Goal: Task Accomplishment & Management: Manage account settings

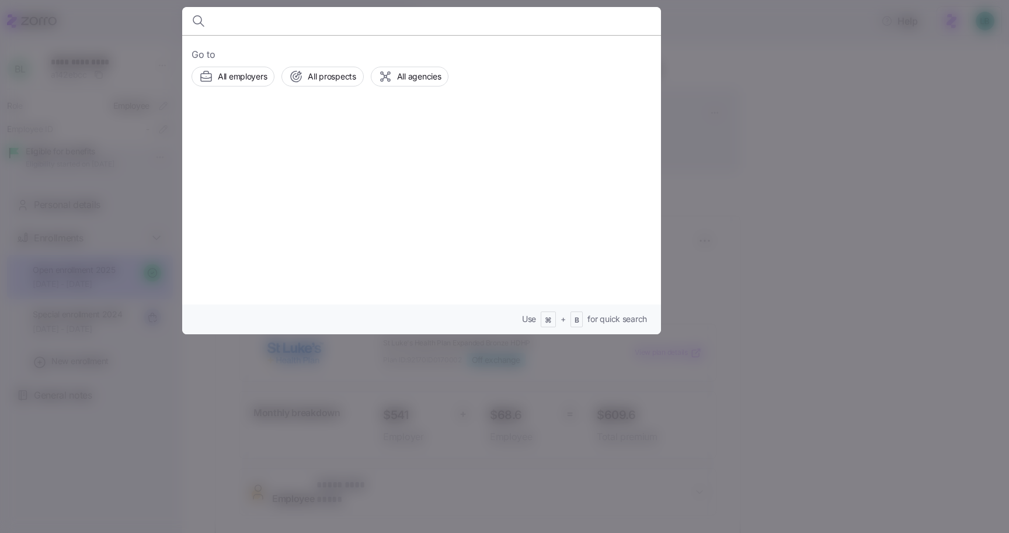
click at [222, 19] on input at bounding box center [364, 21] width 299 height 28
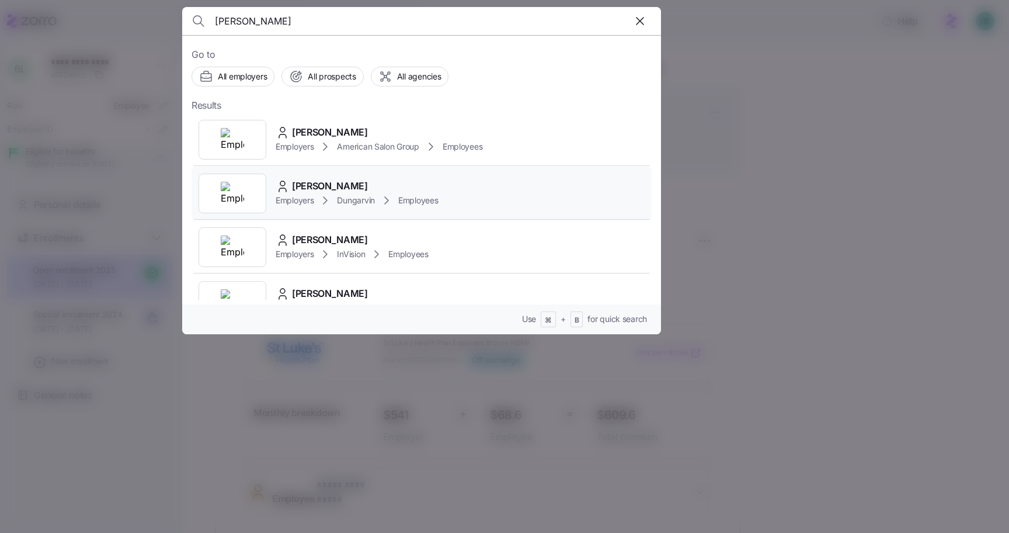
type input "[PERSON_NAME]"
click at [326, 186] on span "[PERSON_NAME]" at bounding box center [330, 186] width 76 height 15
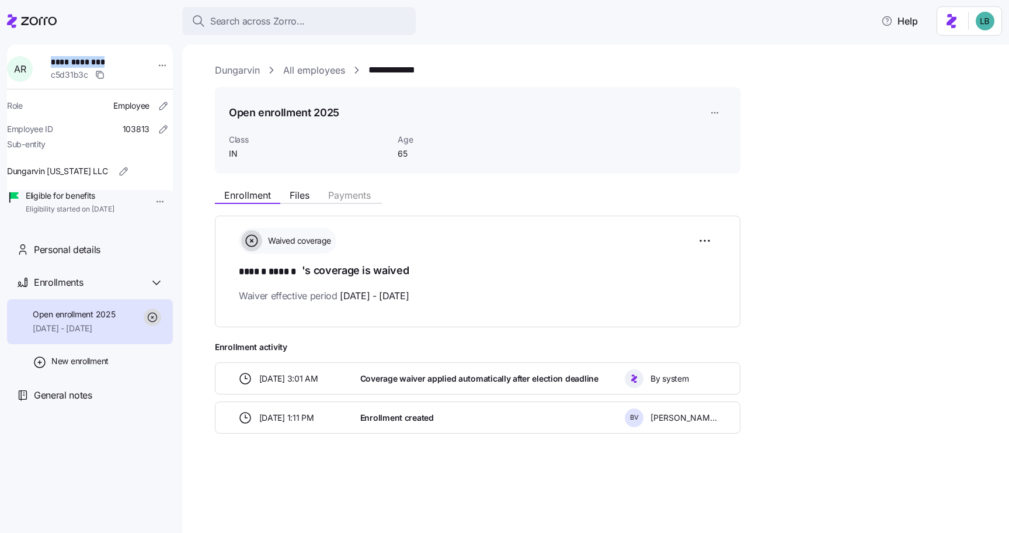
drag, startPoint x: 116, startPoint y: 56, endPoint x: 51, endPoint y: 56, distance: 65.4
click at [51, 56] on div "**********" at bounding box center [97, 68] width 102 height 35
click at [119, 56] on span "**********" at bounding box center [92, 62] width 82 height 12
drag, startPoint x: 110, startPoint y: 61, endPoint x: 55, endPoint y: 62, distance: 55.5
click at [55, 62] on div "**********" at bounding box center [97, 68] width 102 height 35
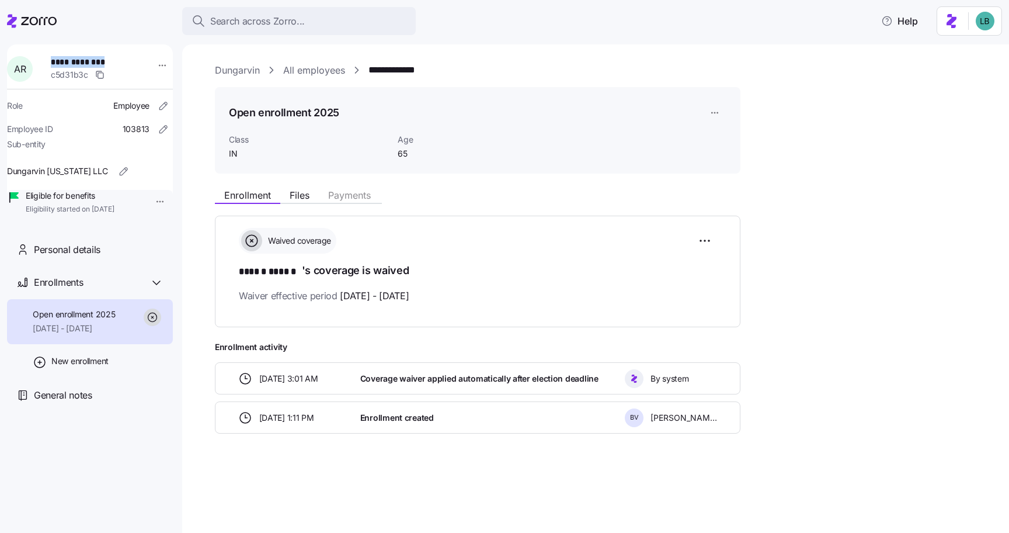
copy span "**********"
click at [237, 72] on link "Dungarvin" at bounding box center [237, 70] width 45 height 15
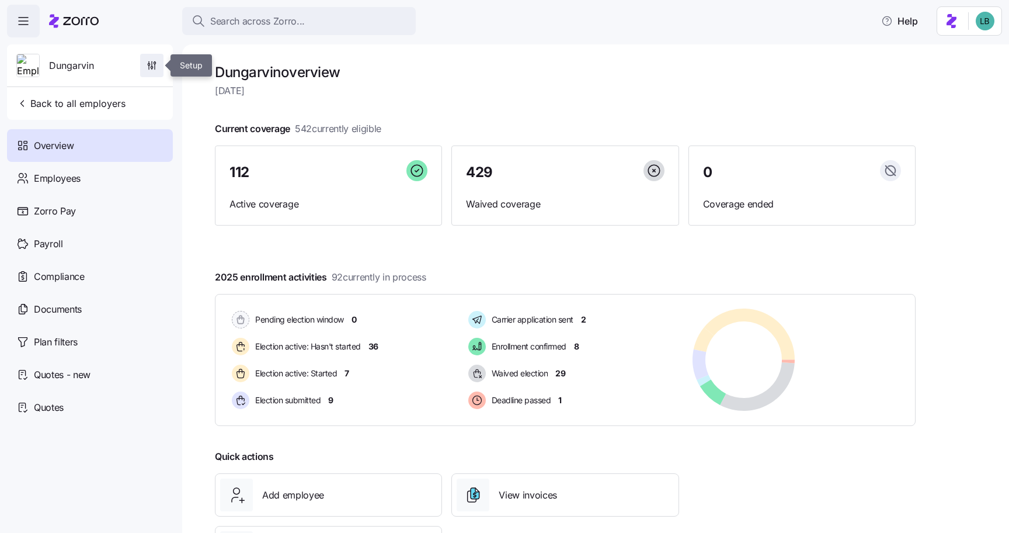
click at [151, 67] on icon "button" at bounding box center [152, 66] width 12 height 12
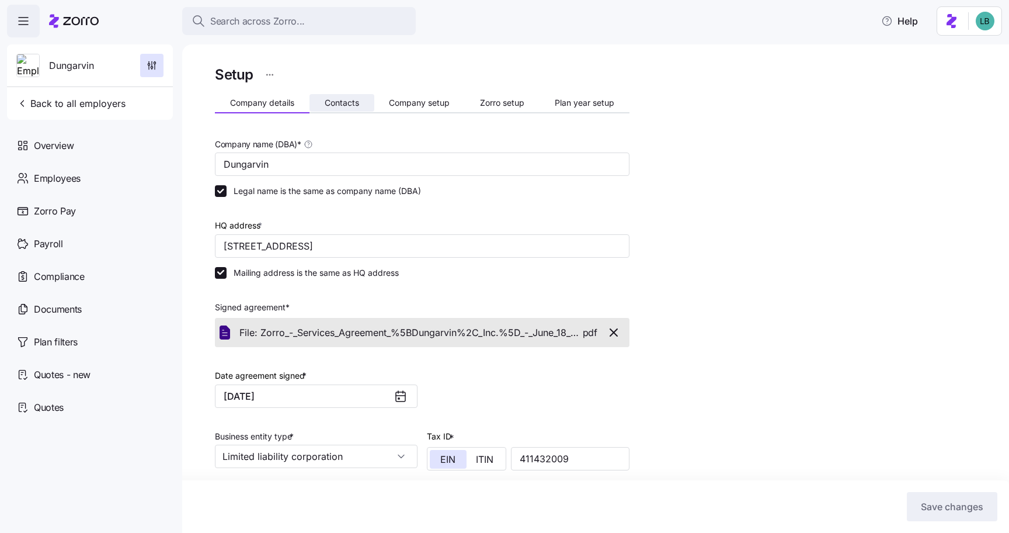
click at [342, 103] on span "Contacts" at bounding box center [342, 103] width 34 height 8
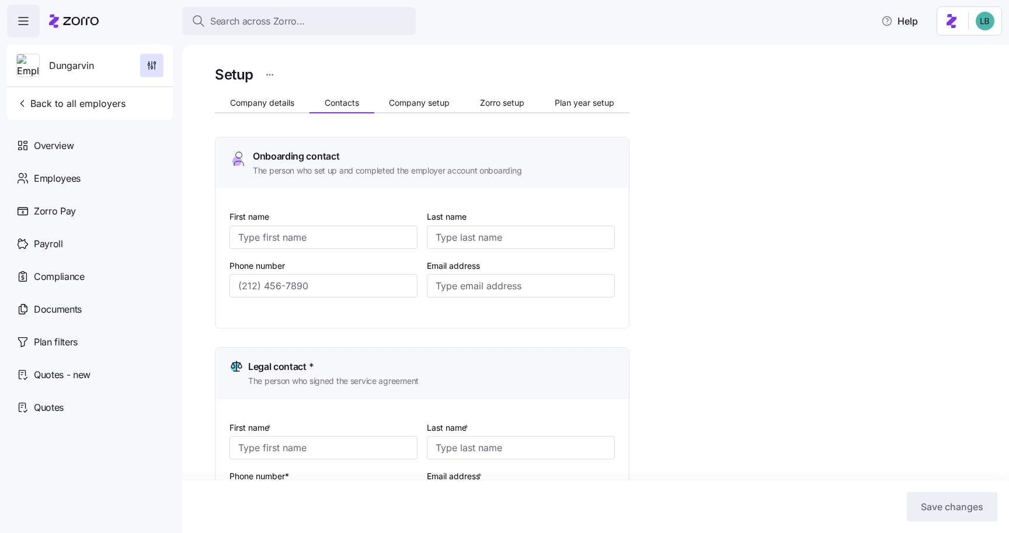
type input "[PERSON_NAME]"
type input "[EMAIL_ADDRESS][DOMAIN_NAME]"
type input "[PERSON_NAME]"
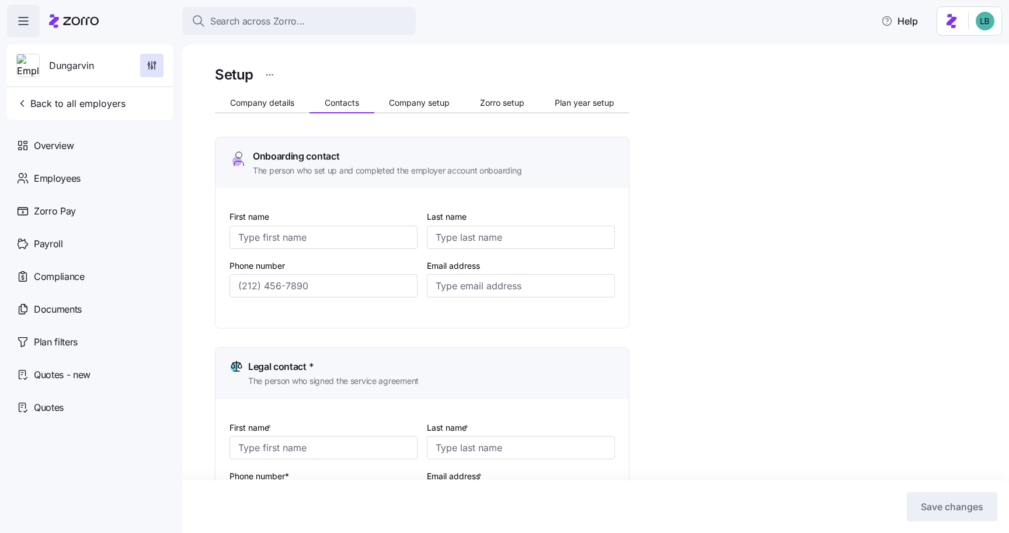
type input "[EMAIL_ADDRESS][DOMAIN_NAME]"
type input "[PERSON_NAME]"
type input "[EMAIL_ADDRESS][DOMAIN_NAME]"
type input "[PERSON_NAME]"
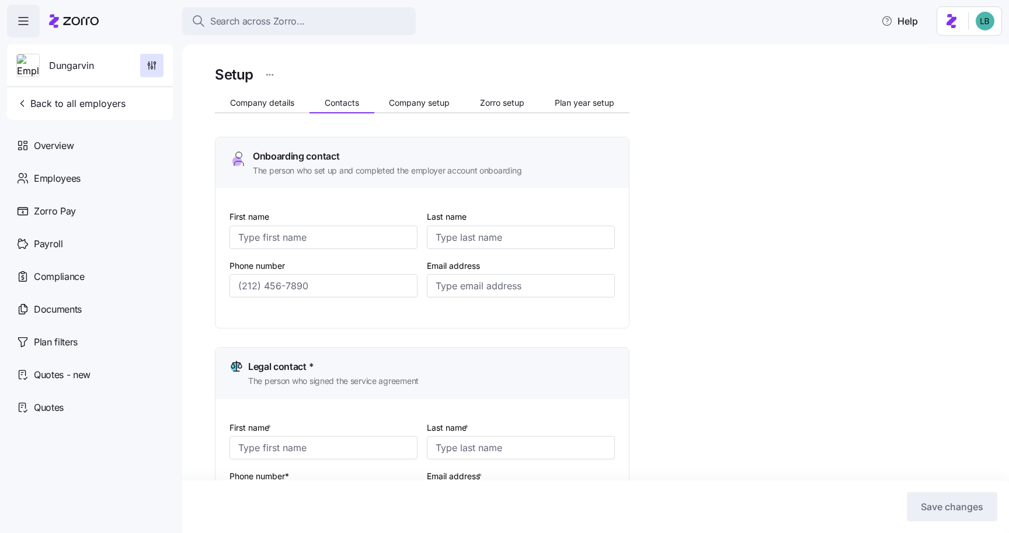
type input "[PERSON_NAME]"
type input "[EMAIL_ADDRESS][DOMAIN_NAME]"
type input "[PHONE_NUMBER]"
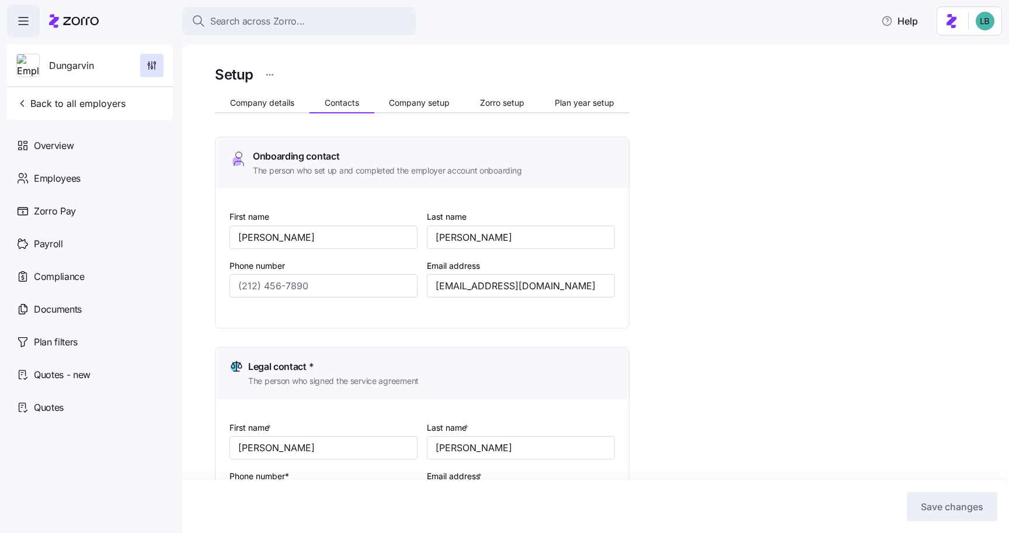
type input "[PHONE_NUMBER]"
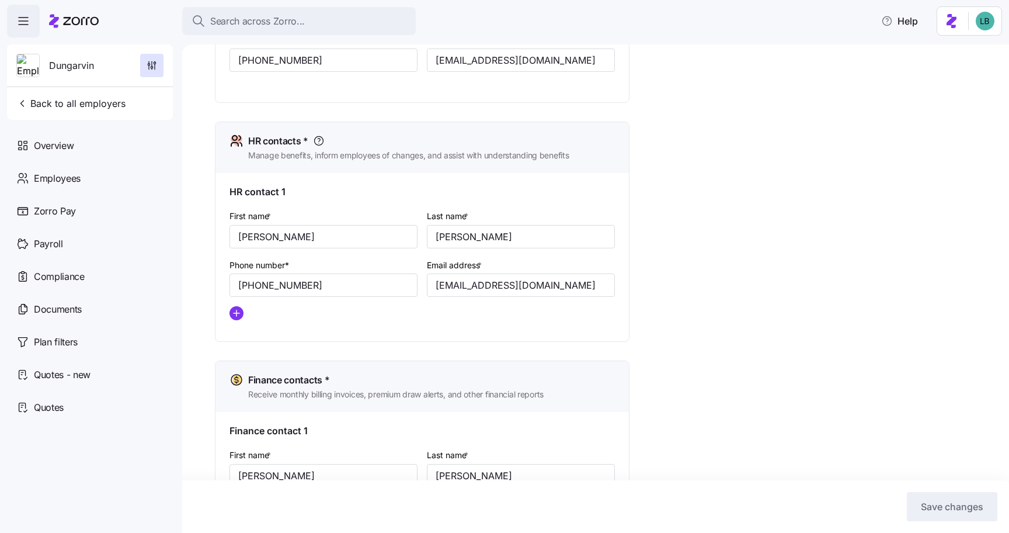
scroll to position [437, 0]
